Goal: Task Accomplishment & Management: Manage account settings

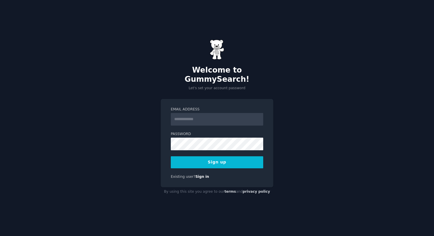
click at [199, 116] on input "Email Address" at bounding box center [217, 119] width 92 height 13
type input "**********"
click at [217, 146] on form "**********" at bounding box center [217, 137] width 92 height 61
click at [220, 161] on button "Sign up" at bounding box center [217, 162] width 92 height 12
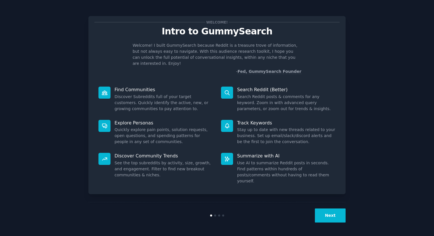
click at [342, 215] on button "Next" at bounding box center [330, 215] width 31 height 14
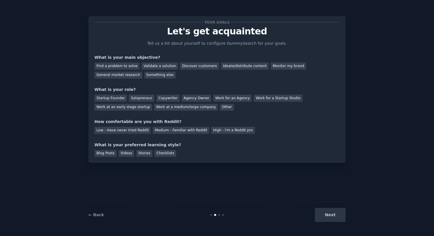
click at [337, 217] on div "Next" at bounding box center [303, 215] width 86 height 14
click at [330, 216] on div "Next" at bounding box center [303, 215] width 86 height 14
click at [219, 215] on div at bounding box center [219, 215] width 2 height 2
click at [127, 76] on div "General market research" at bounding box center [118, 75] width 48 height 7
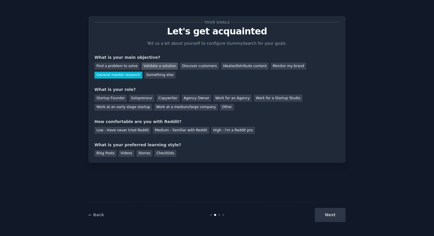
click at [152, 66] on div "Validate a solution" at bounding box center [159, 66] width 36 height 7
click at [119, 76] on div "General market research" at bounding box center [118, 75] width 48 height 7
click at [220, 106] on div "Other" at bounding box center [227, 107] width 14 height 7
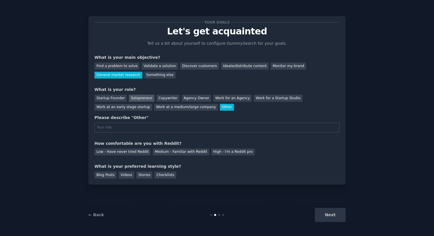
click at [138, 97] on div "Solopreneur" at bounding box center [141, 98] width 25 height 7
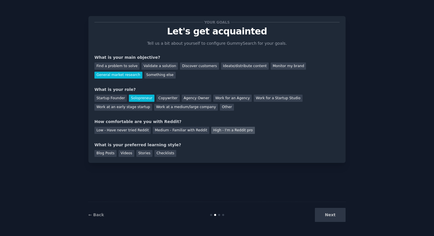
click at [220, 127] on div "High - I'm a Reddit pro" at bounding box center [233, 130] width 44 height 7
click at [183, 132] on div "Medium - Familiar with Reddit" at bounding box center [181, 130] width 56 height 7
click at [113, 155] on div "Blog Posts" at bounding box center [105, 153] width 22 height 7
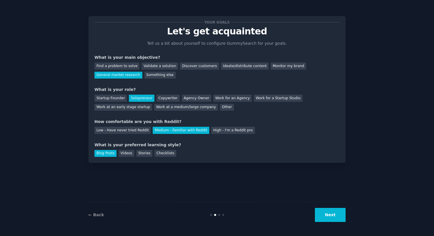
click at [334, 215] on button "Next" at bounding box center [330, 215] width 31 height 14
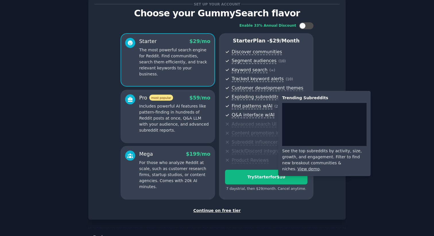
scroll to position [20, 0]
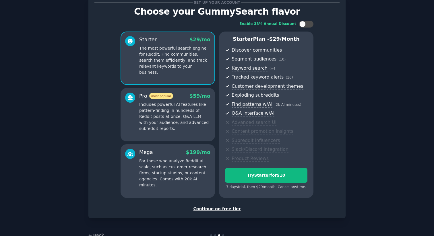
click at [204, 208] on div "Continue on free tier" at bounding box center [216, 209] width 245 height 6
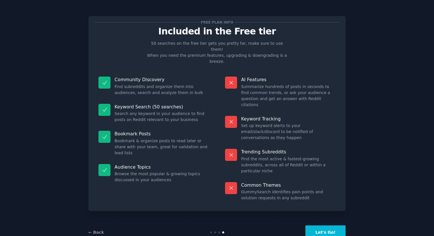
click at [319, 225] on button "Let's Go!" at bounding box center [325, 232] width 40 height 14
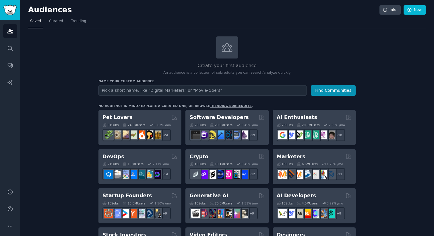
click at [130, 91] on input "text" at bounding box center [202, 90] width 208 height 11
type input "c"
type input "u"
type input "upskill"
click at [311, 85] on button "Find Communities" at bounding box center [333, 90] width 45 height 11
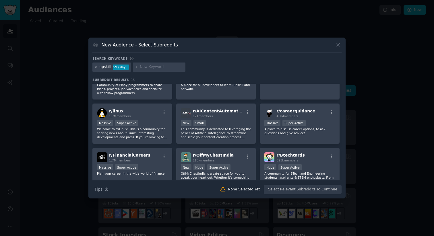
scroll to position [106, 0]
click at [315, 110] on div "r/ careerguidance 4.7M members" at bounding box center [299, 114] width 71 height 10
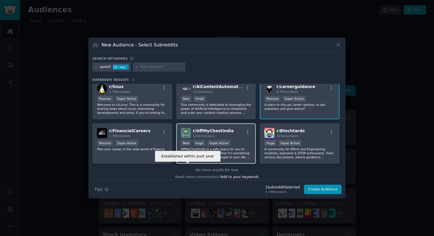
scroll to position [134, 0]
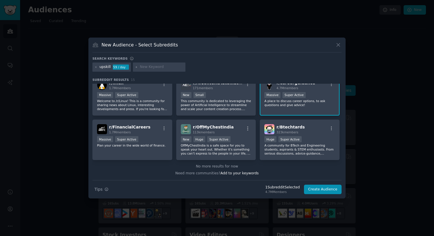
click at [155, 66] on input "text" at bounding box center [162, 67] width 44 height 5
type input "coursera"
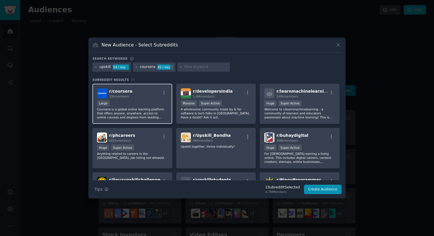
click at [138, 100] on div "Large" at bounding box center [132, 103] width 71 height 7
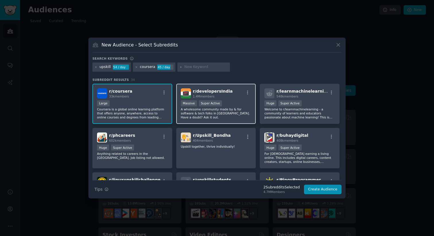
click at [239, 107] on p "A wholesome community made by & for software & tech folks in [GEOGRAPHIC_DATA].…" at bounding box center [216, 113] width 71 height 12
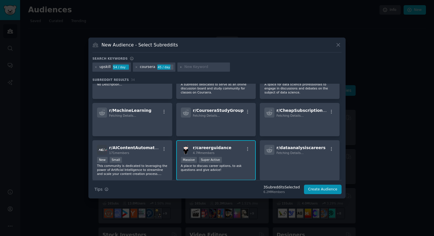
scroll to position [271, 0]
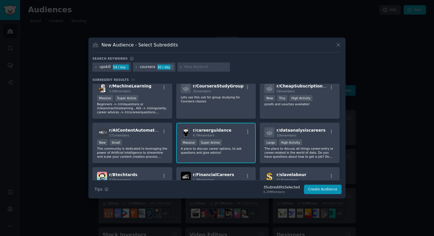
click at [232, 137] on div "r/ careerguidance 4.7M members" at bounding box center [216, 132] width 71 height 10
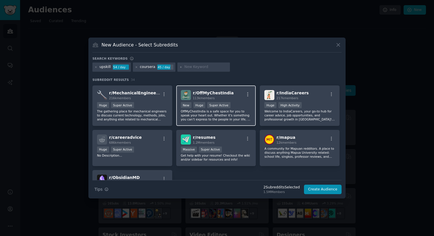
scroll to position [397, 0]
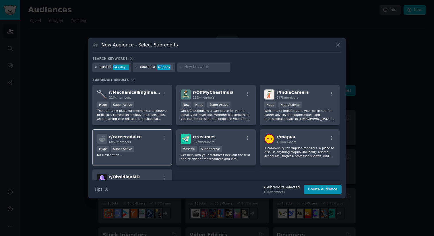
click at [148, 155] on p "No Description..." at bounding box center [132, 155] width 71 height 4
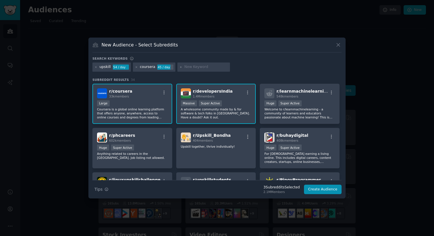
scroll to position [443, 0]
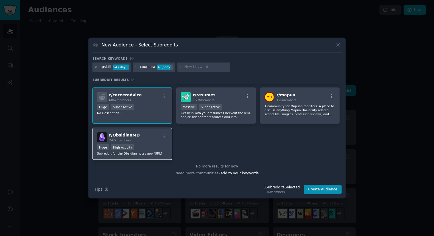
click at [157, 139] on div "r/ ObsidianMD 242k members Huge High Activity Subreddit for the Obsidian notes …" at bounding box center [132, 144] width 80 height 32
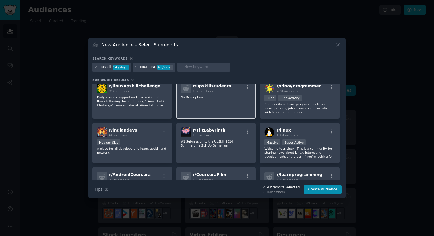
scroll to position [161, 0]
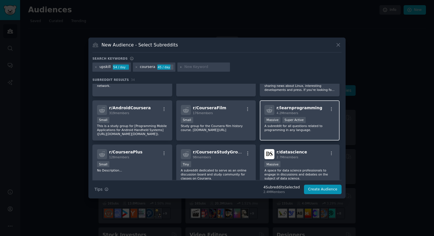
click at [315, 111] on div "r/ learnprogramming 4.2M members" at bounding box center [299, 110] width 71 height 10
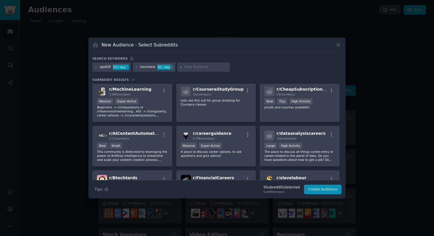
scroll to position [268, 0]
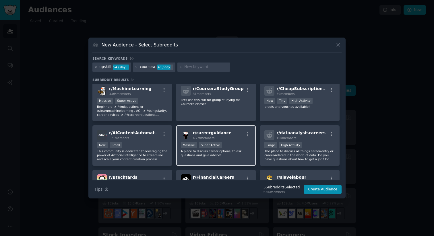
click at [226, 135] on div "r/ careerguidance 4.7M members" at bounding box center [216, 135] width 71 height 10
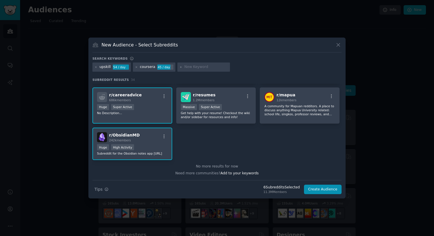
scroll to position [443, 0]
click at [191, 66] on input "text" at bounding box center [206, 67] width 44 height 5
type input "udemy"
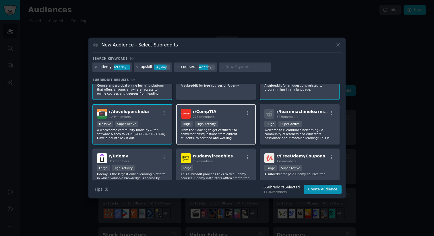
scroll to position [24, 0]
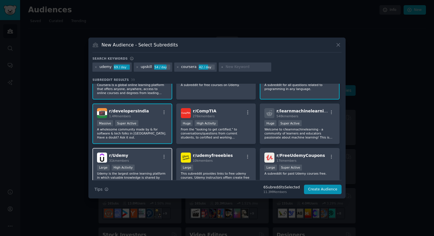
click at [152, 154] on div "r/ Udemy 31k members" at bounding box center [132, 158] width 71 height 10
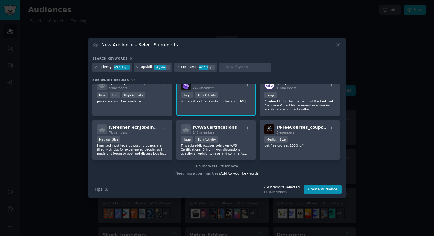
scroll to position [495, 0]
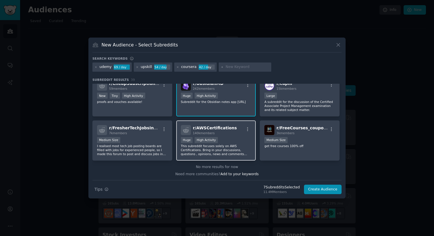
click at [235, 132] on div "r/ AWSCertifications 140k members" at bounding box center [216, 130] width 71 height 10
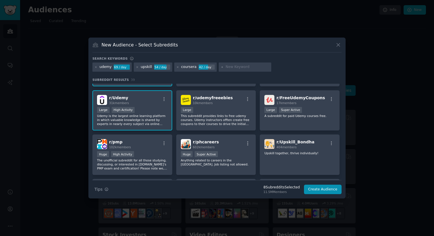
scroll to position [0, 0]
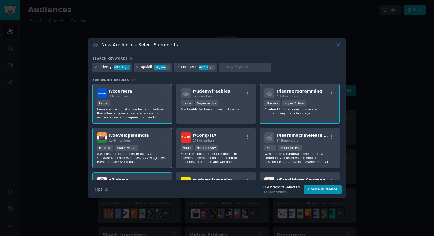
click at [230, 67] on input "text" at bounding box center [247, 67] width 44 height 5
paste input "onlinecourses"
type input "onlinecourses"
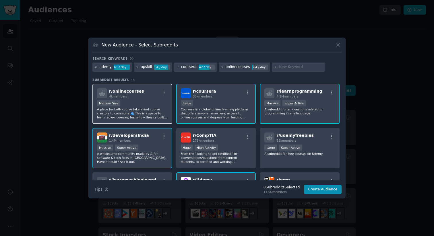
click at [136, 95] on div "4k members" at bounding box center [126, 96] width 35 height 4
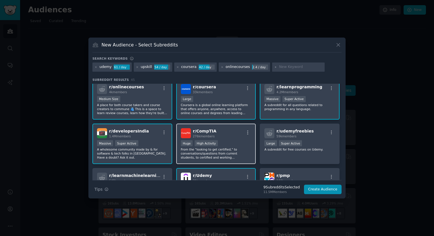
scroll to position [8, 0]
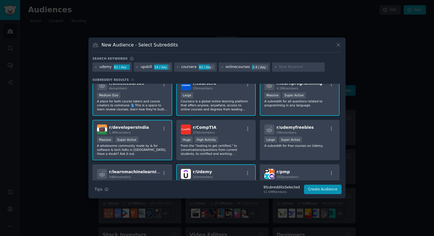
click at [279, 67] on input "text" at bounding box center [301, 67] width 44 height 5
paste input "learninganddevelopment"
type input "learninganddevelopment"
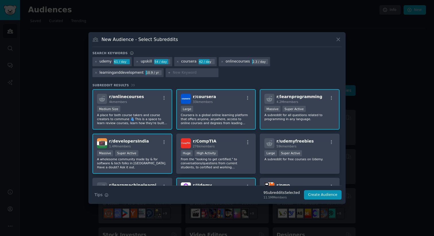
click at [245, 76] on div "udemy 61 / day upskill 54 / day coursera 42 / day onlinecourses 2.3 / day learn…" at bounding box center [216, 68] width 249 height 22
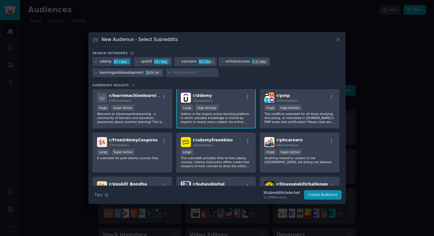
scroll to position [87, 0]
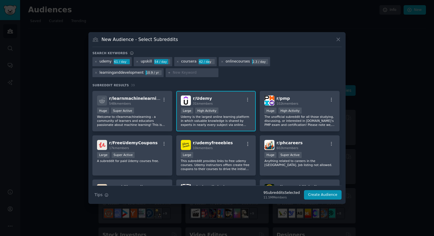
click at [173, 75] on input "text" at bounding box center [195, 72] width 44 height 5
click at [322, 196] on button "Create Audience" at bounding box center [323, 195] width 38 height 10
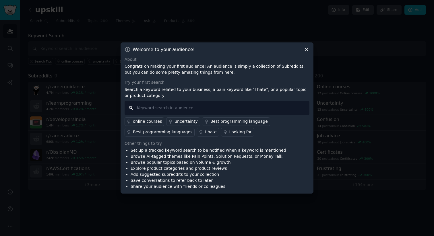
click at [175, 108] on input "text" at bounding box center [216, 108] width 185 height 15
type input "I hate"
click at [229, 134] on div "Looking for" at bounding box center [240, 132] width 22 height 6
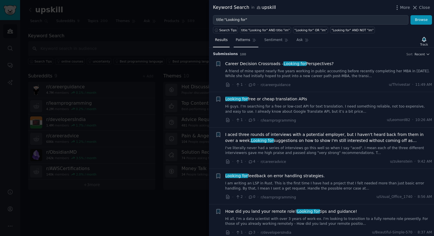
click at [242, 42] on span "Patterns" at bounding box center [242, 40] width 14 height 5
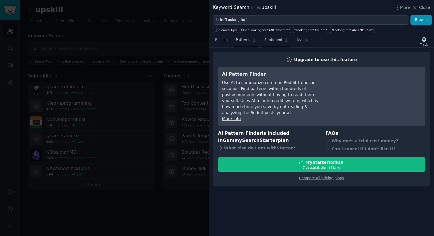
click at [274, 43] on link "Sentiment" at bounding box center [276, 42] width 28 height 12
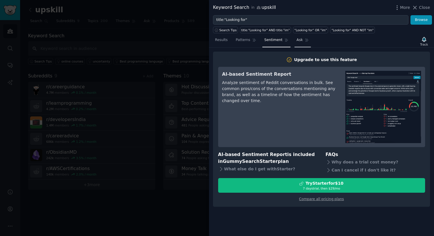
click at [297, 42] on span "Ask" at bounding box center [299, 40] width 6 height 5
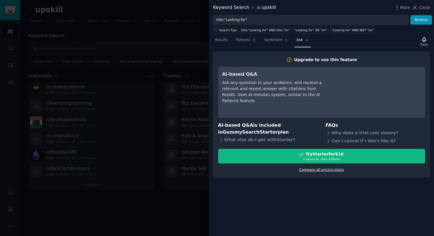
click at [315, 171] on link "Compare all pricing plans" at bounding box center [321, 170] width 45 height 4
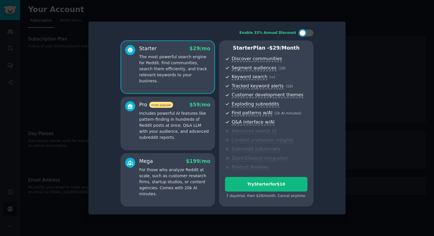
click at [374, 72] on div at bounding box center [217, 118] width 434 height 236
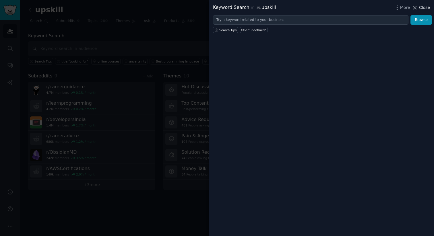
click at [429, 8] on span "Close" at bounding box center [424, 8] width 11 height 6
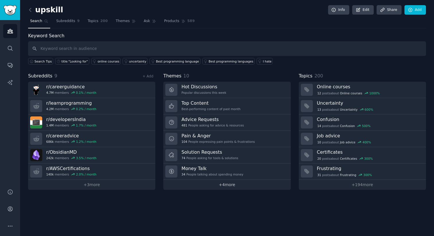
click at [214, 188] on link "+ 4 more" at bounding box center [226, 185] width 127 height 10
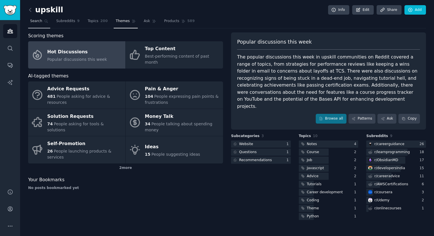
click at [39, 23] on span "Search" at bounding box center [36, 21] width 12 height 5
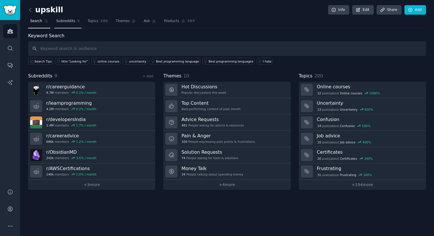
click at [62, 23] on span "Subreddits" at bounding box center [65, 21] width 19 height 5
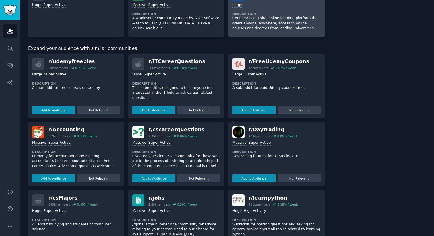
scroll to position [165, 0]
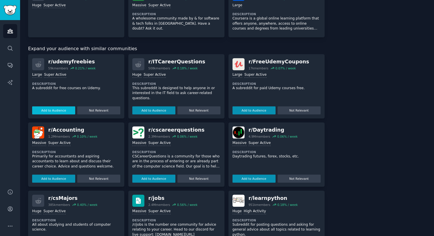
click at [53, 110] on button "Add to Audience" at bounding box center [53, 110] width 43 height 8
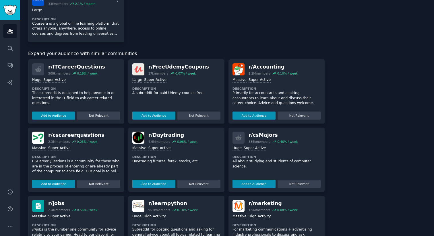
scroll to position [224, 0]
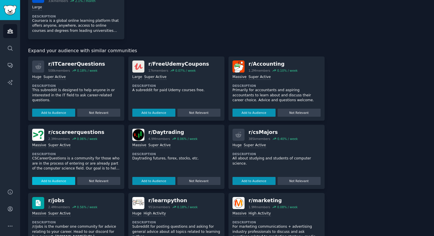
click at [53, 177] on button "Add to Audience" at bounding box center [53, 181] width 43 height 8
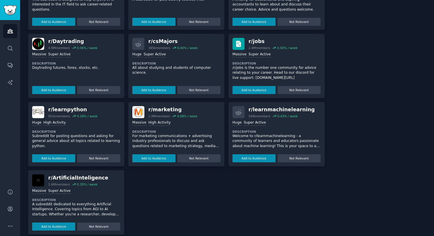
scroll to position [316, 0]
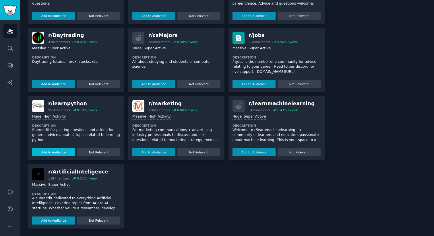
click at [50, 149] on button "Add to Audience" at bounding box center [53, 152] width 43 height 8
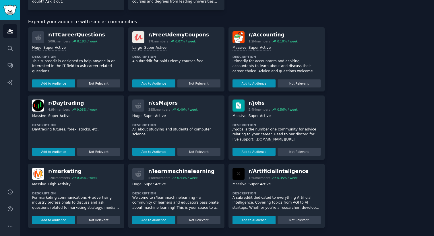
scroll to position [248, 0]
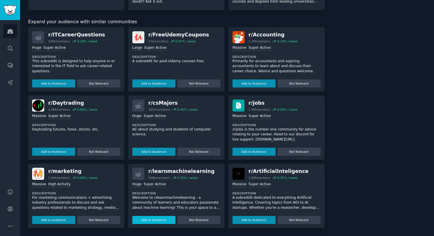
click at [151, 217] on button "Add to Audience" at bounding box center [153, 220] width 43 height 8
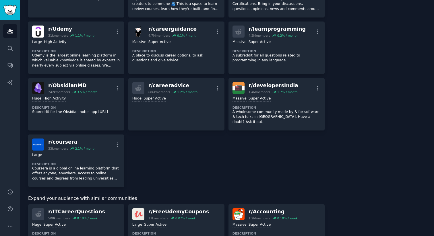
scroll to position [0, 0]
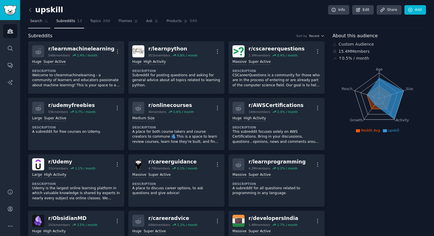
click at [36, 22] on span "Search" at bounding box center [36, 21] width 12 height 5
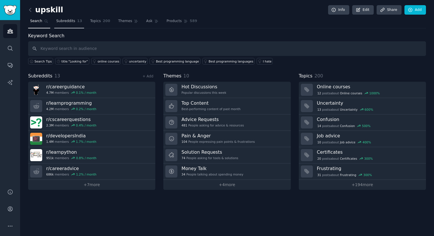
click at [63, 23] on span "Subreddits" at bounding box center [65, 21] width 19 height 5
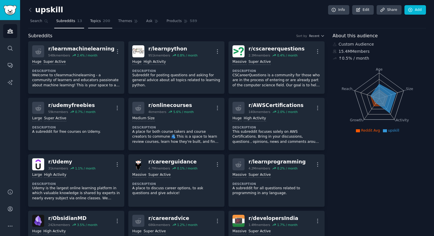
click at [94, 22] on span "Topics" at bounding box center [95, 21] width 11 height 5
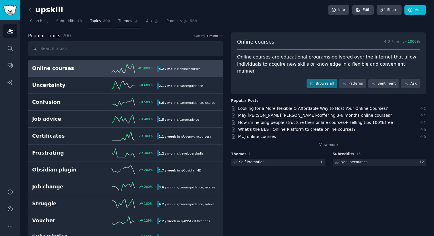
click at [126, 22] on span "Themes" at bounding box center [125, 21] width 14 height 5
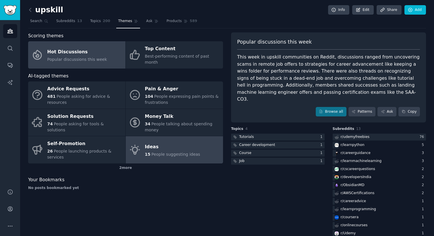
click at [176, 152] on span "People suggesting ideas" at bounding box center [175, 154] width 49 height 5
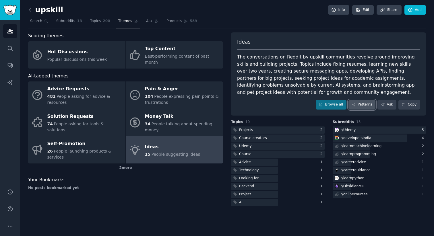
click at [368, 107] on link "Patterns" at bounding box center [361, 105] width 27 height 10
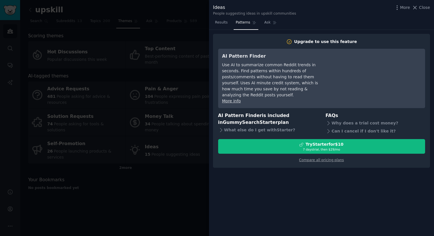
click at [216, 30] on div "Upgrade to use this feature AI Pattern Finder Use AI to summarize common Reddit…" at bounding box center [321, 133] width 225 height 206
click at [218, 24] on span "Results" at bounding box center [221, 22] width 13 height 5
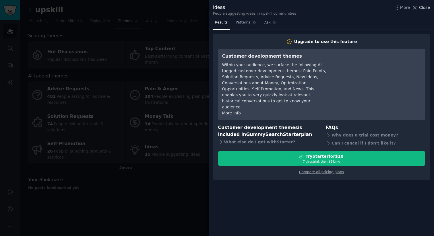
click at [425, 9] on span "Close" at bounding box center [424, 8] width 11 height 6
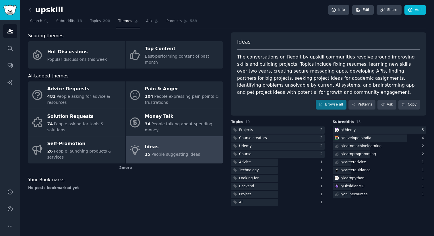
click at [183, 190] on div "Scoring themes Hot Discussions Popular discussions this week Top Content Best-p…" at bounding box center [125, 119] width 195 height 175
click at [151, 21] on link "Ask" at bounding box center [152, 23] width 16 height 12
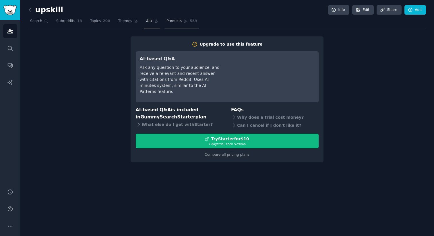
click at [179, 18] on link "Products 589" at bounding box center [181, 23] width 34 height 12
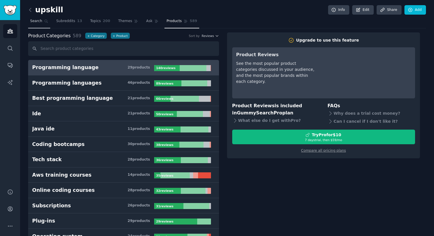
click at [32, 24] on span "Search" at bounding box center [36, 21] width 12 height 5
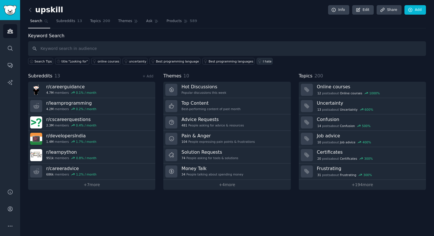
click at [263, 60] on div "I hate" at bounding box center [267, 61] width 9 height 4
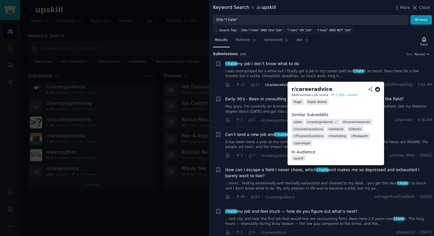
click at [271, 85] on span "r/careeradvice" at bounding box center [278, 85] width 26 height 4
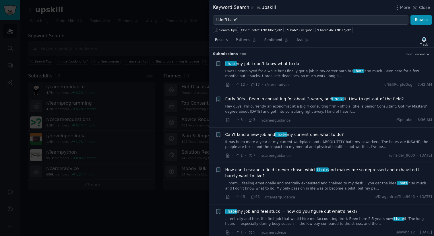
click at [139, 209] on div at bounding box center [217, 118] width 434 height 236
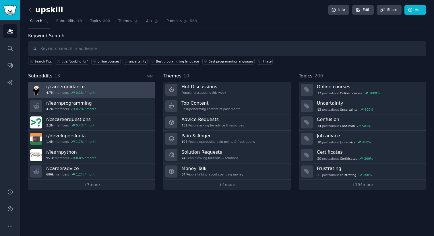
click at [130, 86] on link "r/ careerguidance 4.7M members 0.1 % / month" at bounding box center [91, 90] width 127 height 16
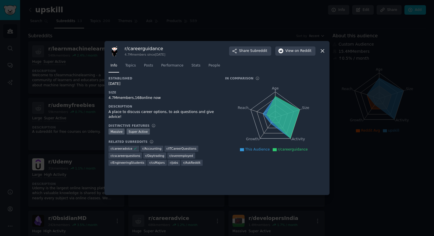
click at [321, 53] on icon at bounding box center [322, 51] width 6 height 6
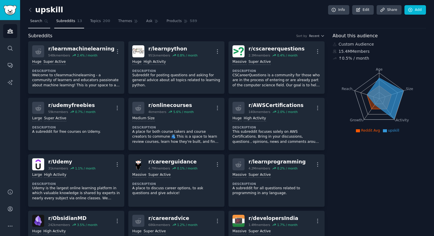
click at [33, 24] on link "Search" at bounding box center [39, 23] width 22 height 12
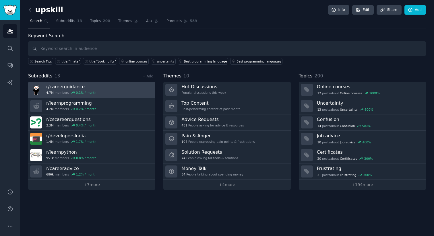
click at [132, 89] on link "r/ careerguidance 4.7M members 0.1 % / month" at bounding box center [91, 90] width 127 height 16
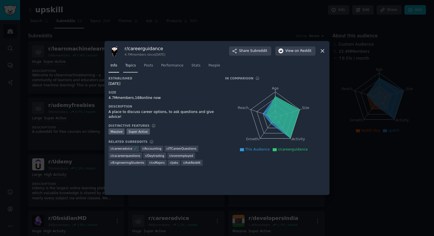
click at [131, 68] on span "Topics" at bounding box center [130, 65] width 11 height 5
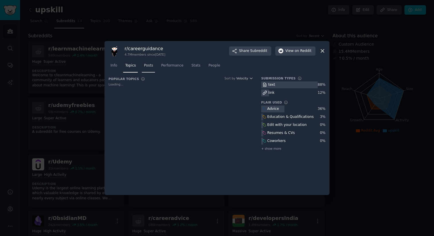
click at [147, 68] on span "Posts" at bounding box center [148, 65] width 9 height 5
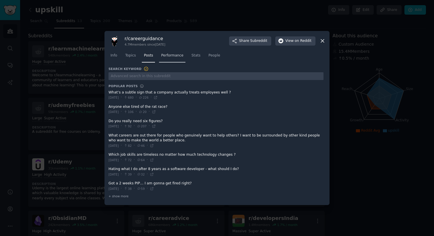
click at [173, 60] on link "Performance" at bounding box center [172, 57] width 26 height 12
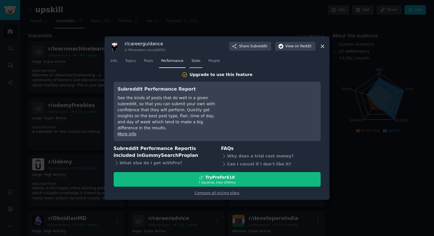
click at [194, 63] on span "Stats" at bounding box center [195, 60] width 9 height 5
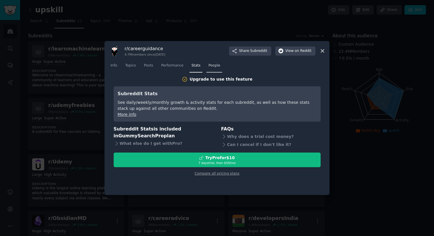
click at [214, 65] on span "People" at bounding box center [214, 65] width 12 height 5
click at [327, 50] on div "r/ careerguidance 4.7M members since [DATE] Share Subreddit View on Reddit Info…" at bounding box center [216, 118] width 225 height 154
click at [323, 50] on icon at bounding box center [322, 51] width 3 height 3
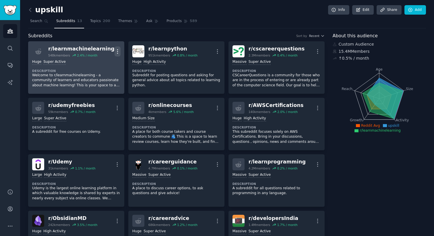
click at [116, 53] on icon "button" at bounding box center [117, 51] width 6 height 6
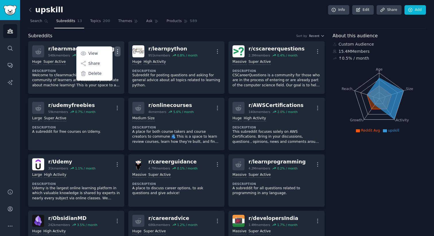
click at [120, 38] on div "Subreddits Sort by Recent" at bounding box center [176, 35] width 296 height 7
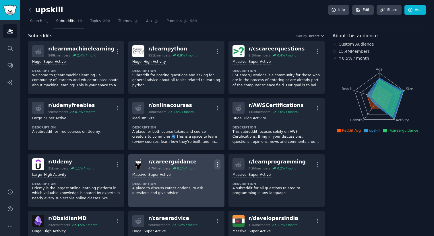
click at [217, 164] on icon "button" at bounding box center [217, 164] width 6 height 6
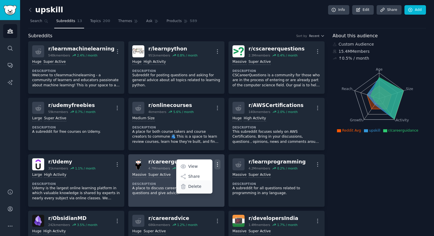
click at [198, 187] on p "Delete" at bounding box center [194, 187] width 13 height 6
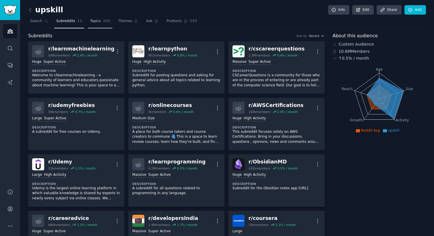
click at [98, 25] on link "Topics 200" at bounding box center [100, 23] width 24 height 12
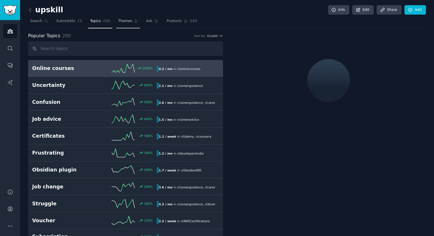
click at [124, 24] on link "Themes" at bounding box center [128, 23] width 24 height 12
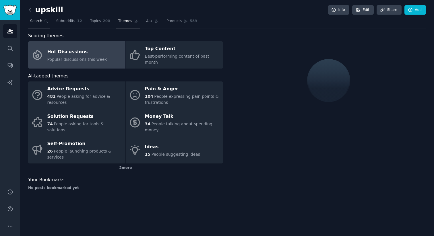
click at [34, 20] on span "Search" at bounding box center [36, 21] width 12 height 5
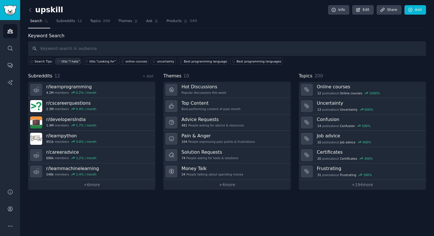
click at [75, 61] on div "title:"I hate"" at bounding box center [70, 61] width 18 height 4
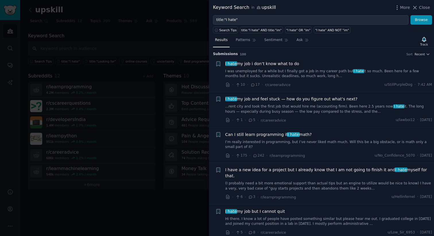
click at [156, 191] on div at bounding box center [217, 118] width 434 height 236
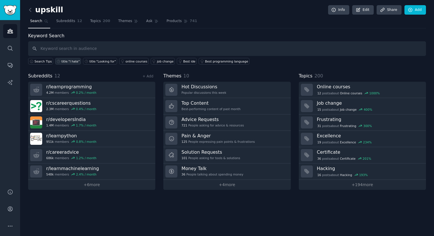
click at [75, 61] on div "title:"I hate"" at bounding box center [70, 61] width 18 height 4
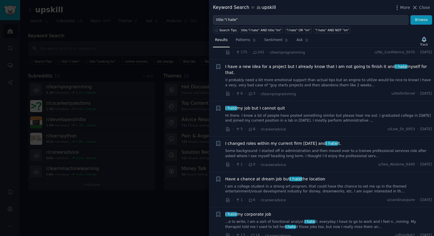
scroll to position [104, 0]
click at [155, 198] on div at bounding box center [217, 118] width 434 height 236
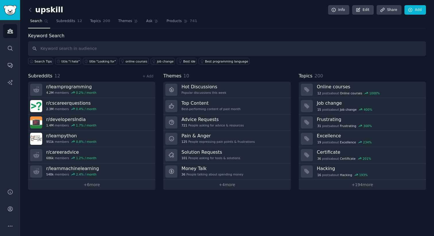
click at [33, 23] on span "Search" at bounding box center [36, 21] width 12 height 5
click at [57, 22] on span "Subreddits" at bounding box center [65, 21] width 19 height 5
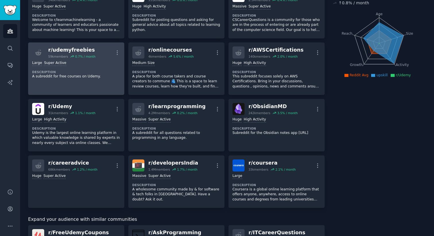
scroll to position [66, 0]
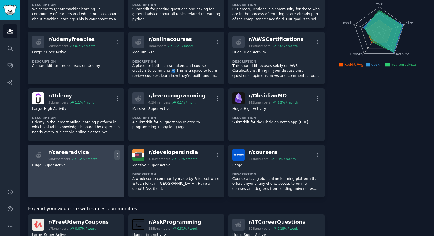
click at [116, 155] on icon "button" at bounding box center [117, 155] width 6 height 6
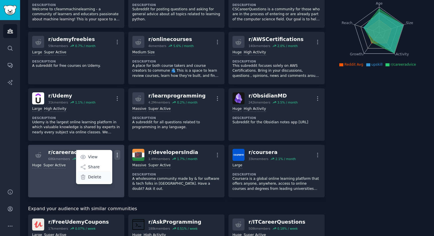
click at [104, 176] on div "Delete" at bounding box center [94, 177] width 34 height 12
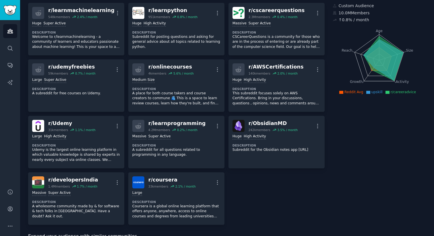
scroll to position [0, 0]
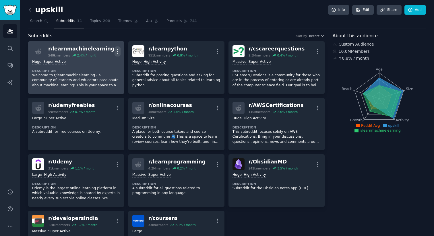
click at [116, 51] on icon "button" at bounding box center [117, 51] width 6 height 6
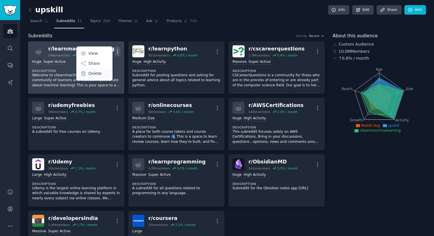
click at [98, 73] on p "Delete" at bounding box center [94, 74] width 13 height 6
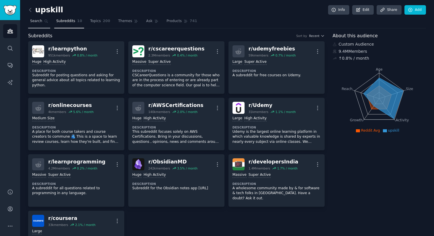
click at [46, 24] on link "Search" at bounding box center [39, 23] width 22 height 12
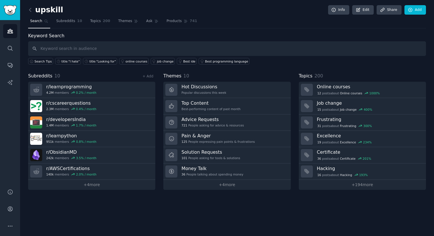
click at [79, 46] on input "text" at bounding box center [226, 48] width 397 height 15
type input "edX"
click at [69, 24] on link "Subreddits 10" at bounding box center [69, 23] width 30 height 12
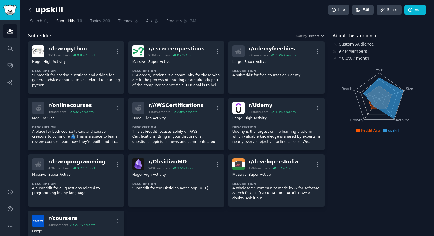
click at [32, 10] on icon at bounding box center [30, 10] width 6 height 6
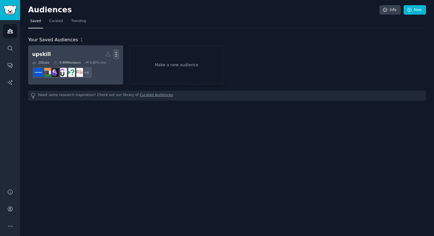
click at [114, 54] on icon "button" at bounding box center [116, 54] width 6 height 6
click at [101, 55] on p "View" at bounding box center [98, 56] width 9 height 6
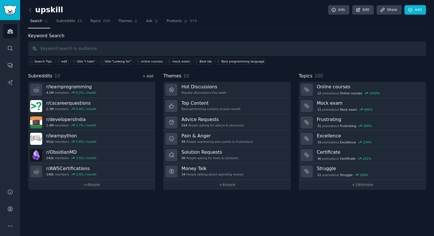
click at [149, 75] on link "+ Add" at bounding box center [147, 76] width 11 height 4
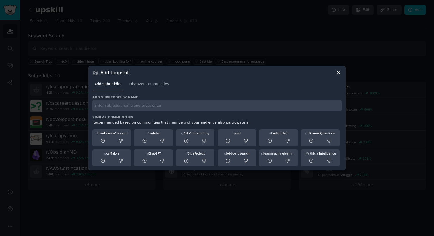
click at [132, 109] on input "text" at bounding box center [216, 105] width 249 height 11
type input "edx"
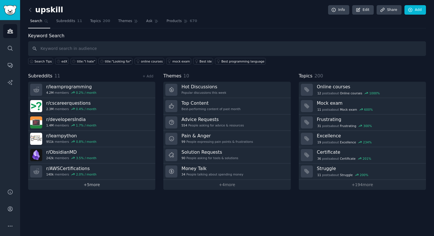
click at [82, 182] on link "+ 5 more" at bounding box center [91, 185] width 127 height 10
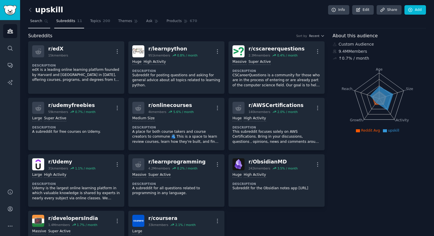
click at [40, 22] on span "Search" at bounding box center [36, 21] width 12 height 5
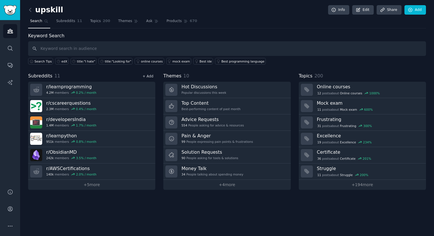
click at [149, 75] on link "+ Add" at bounding box center [147, 76] width 11 height 4
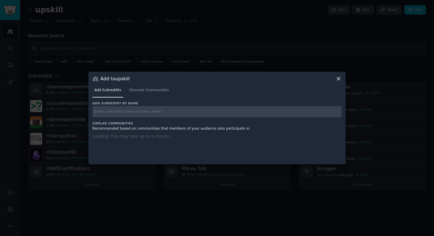
click at [122, 111] on div "Add subreddit by name Similar Communities Recommended based on communities that…" at bounding box center [216, 129] width 249 height 56
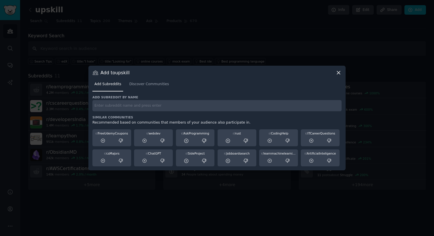
click at [119, 104] on input "text" at bounding box center [216, 105] width 249 height 11
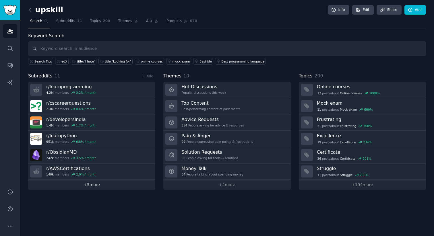
click at [102, 182] on link "+ 5 more" at bounding box center [91, 185] width 127 height 10
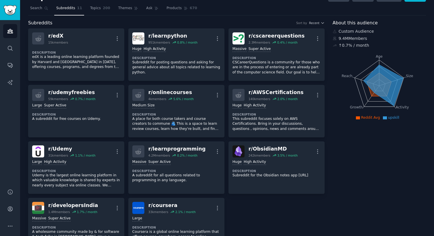
scroll to position [11, 0]
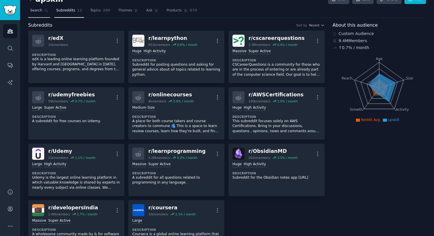
click at [38, 13] on link "Search" at bounding box center [39, 12] width 22 height 12
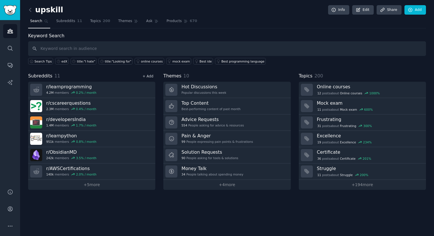
click at [149, 77] on link "+ Add" at bounding box center [147, 76] width 11 height 4
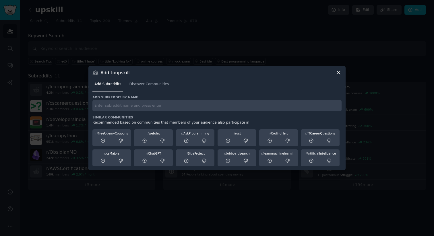
click at [126, 109] on input "text" at bounding box center [216, 105] width 249 height 11
type input "udacity"
click at [165, 116] on h3 "Similar Communities" at bounding box center [216, 117] width 249 height 4
click at [161, 107] on input "udacity" at bounding box center [216, 105] width 249 height 11
click at [153, 83] on span "Discover Communities" at bounding box center [149, 84] width 40 height 5
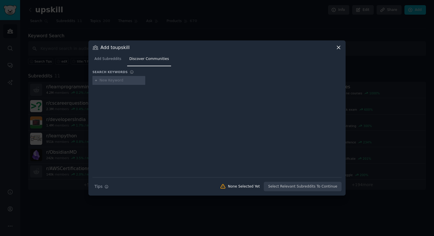
click at [119, 82] on input "text" at bounding box center [122, 80] width 44 height 5
type input "udcity"
click at [103, 81] on div "udcity" at bounding box center [105, 80] width 11 height 5
click at [105, 82] on div "udcity" at bounding box center [105, 80] width 11 height 5
click at [96, 79] on icon at bounding box center [95, 80] width 3 height 3
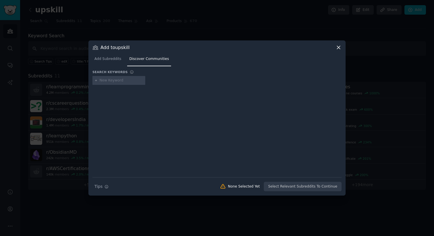
click at [108, 79] on input "text" at bounding box center [122, 80] width 44 height 5
type input "udacity"
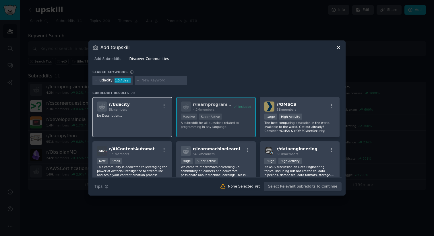
click at [148, 116] on p "No Description..." at bounding box center [132, 116] width 71 height 4
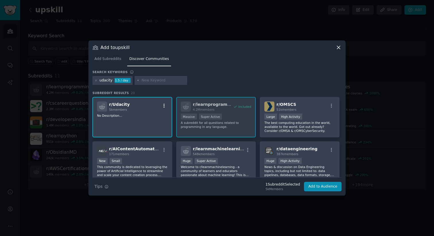
click at [163, 105] on icon "button" at bounding box center [163, 105] width 5 height 5
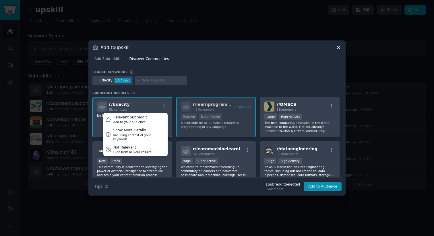
click at [234, 63] on nav "Add Subreddits Discover Communities" at bounding box center [216, 60] width 249 height 12
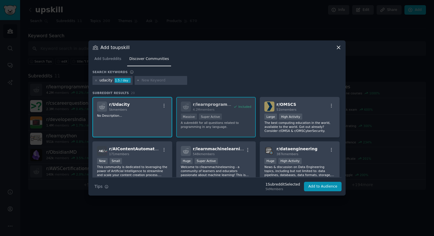
click at [150, 80] on input "text" at bounding box center [163, 80] width 44 height 5
click at [224, 88] on div "Search keywords udacity 1.5 / day learn.xyz Subreddit Results 20 r/ Udacity 5k …" at bounding box center [216, 131] width 249 height 122
click at [148, 80] on input "learn.xyz" at bounding box center [163, 80] width 44 height 5
paste input "umilearns"
type input "lumilearns"
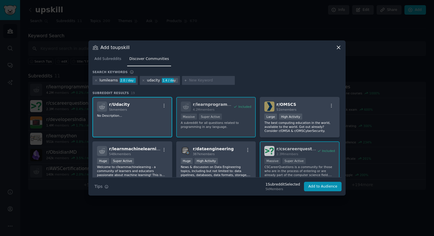
click at [254, 70] on div "Search keywords" at bounding box center [216, 73] width 249 height 6
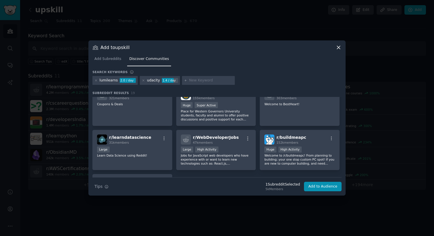
scroll to position [231, 0]
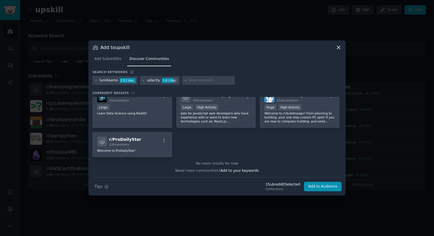
click at [206, 80] on input "text" at bounding box center [211, 80] width 44 height 5
paste input "Mindsmith-ai"
type input "Mindsmith-ai"
click at [271, 72] on div "Search keywords" at bounding box center [216, 73] width 249 height 6
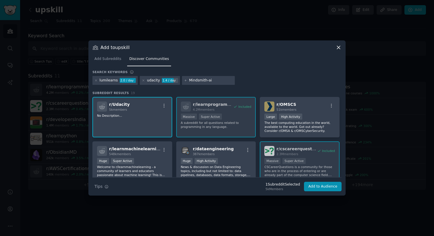
click at [215, 80] on input "Mindsmith-ai" at bounding box center [211, 80] width 44 height 5
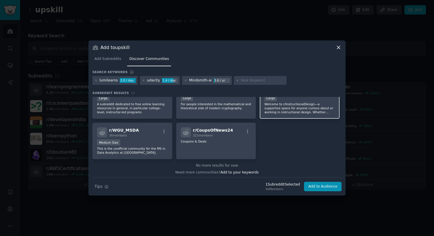
scroll to position [153, 0]
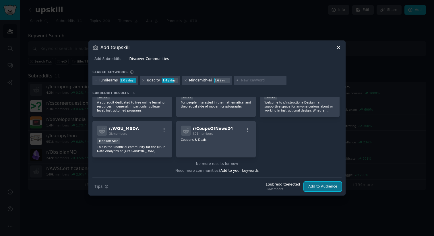
click at [312, 187] on button "Add to Audience" at bounding box center [323, 187] width 38 height 10
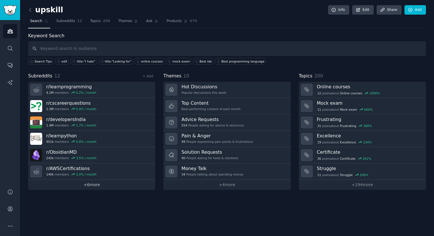
click at [97, 181] on link "+ 6 more" at bounding box center [91, 185] width 127 height 10
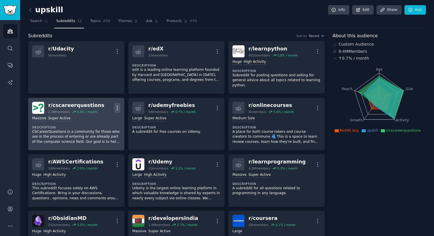
click at [117, 108] on icon "button" at bounding box center [117, 108] width 6 height 6
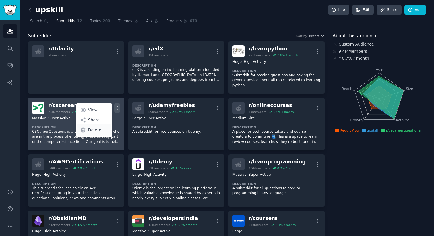
click at [99, 129] on p "Delete" at bounding box center [94, 130] width 13 height 6
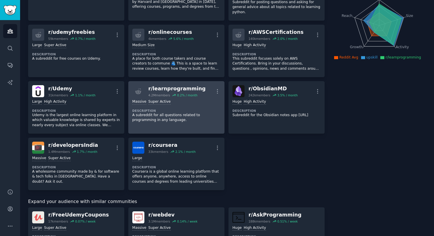
scroll to position [80, 0]
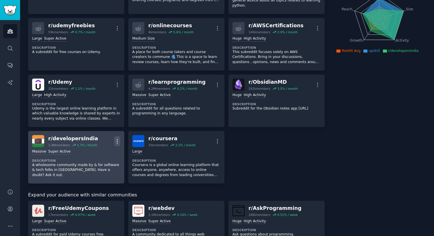
click at [116, 142] on icon "button" at bounding box center [117, 141] width 6 height 6
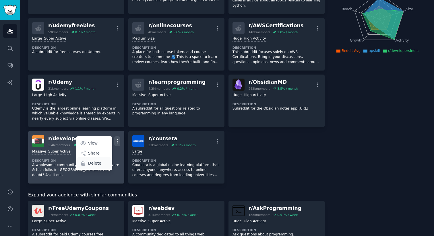
click at [100, 164] on div "Delete" at bounding box center [94, 163] width 34 height 12
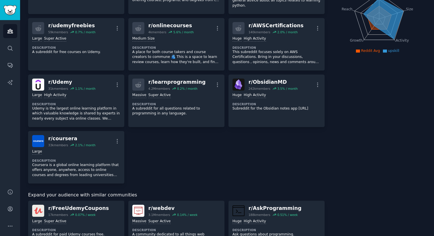
click at [193, 164] on div "r/ Udacity 5k members More r/ edX 15k members More Description edX is a leading…" at bounding box center [176, 73] width 296 height 222
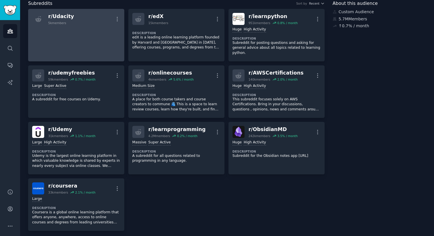
scroll to position [0, 0]
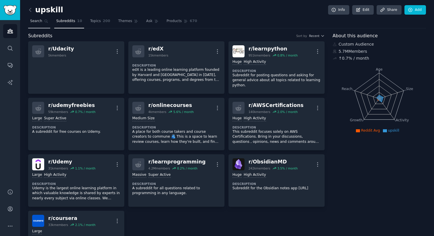
click at [39, 24] on link "Search" at bounding box center [39, 23] width 22 height 12
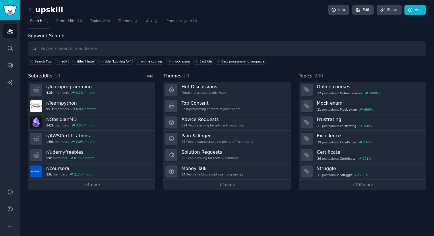
click at [147, 77] on link "+ Add" at bounding box center [147, 76] width 11 height 4
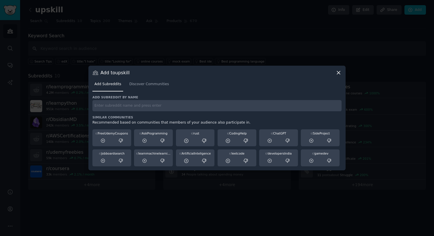
click at [132, 104] on input "text" at bounding box center [216, 105] width 249 height 11
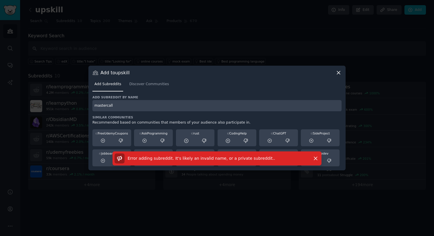
click at [133, 103] on input "mastercall" at bounding box center [216, 105] width 249 height 11
paste input "MasterClass"
type input "MasterClass"
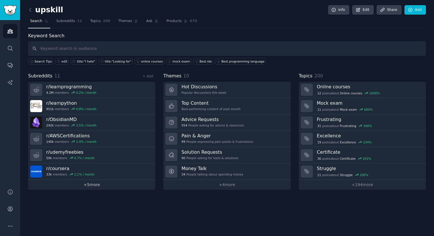
click at [99, 186] on link "+ 5 more" at bounding box center [91, 185] width 127 height 10
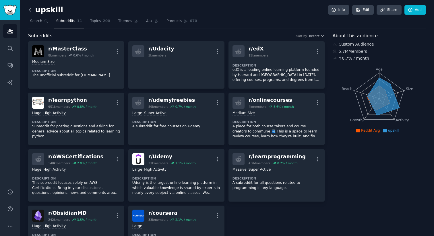
click at [30, 11] on icon at bounding box center [30, 10] width 6 height 6
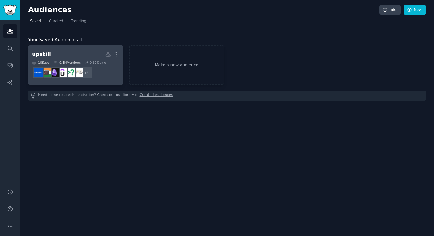
click at [74, 52] on h2 "upskill More" at bounding box center [75, 54] width 87 height 10
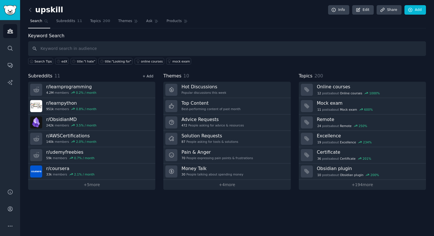
click at [149, 76] on link "+ Add" at bounding box center [147, 76] width 11 height 4
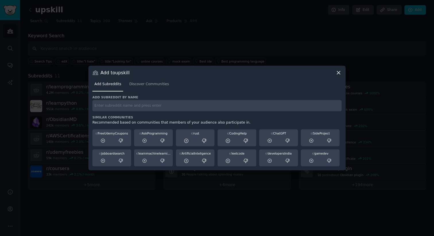
click at [136, 113] on div "Add subreddit by name Similar Communities Recommended based on communities that…" at bounding box center [216, 130] width 249 height 71
click at [136, 107] on input "text" at bounding box center [216, 105] width 249 height 11
paste input "Khan"
type input "Khan"
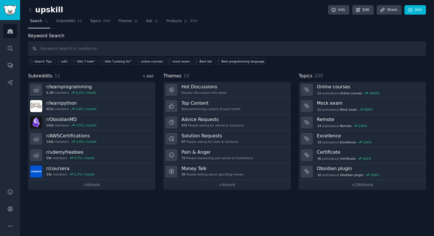
click at [151, 77] on link "+ Add" at bounding box center [147, 76] width 11 height 4
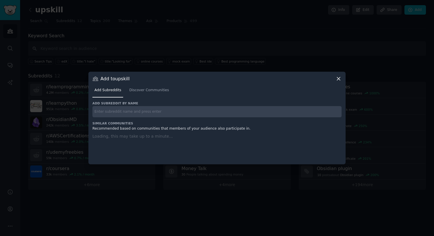
click at [135, 110] on input "text" at bounding box center [216, 111] width 249 height 11
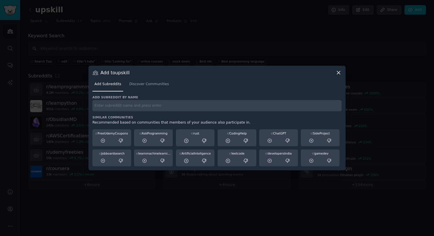
paste input "Codecademy"
type input "Codecademy"
